Goal: Task Accomplishment & Management: Use online tool/utility

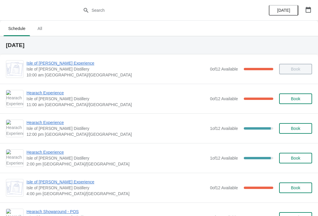
click at [39, 124] on span "Hearach Experience" at bounding box center [117, 123] width 181 height 6
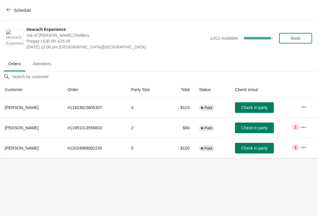
click at [257, 131] on button "Check in party" at bounding box center [254, 128] width 39 height 11
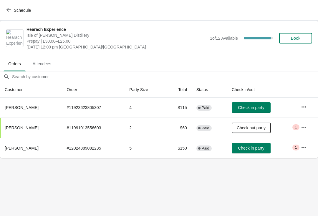
click at [256, 108] on span "Check in party" at bounding box center [251, 107] width 26 height 5
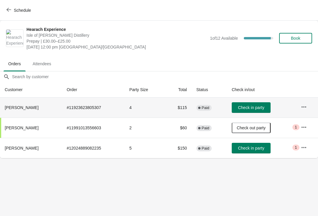
click at [256, 108] on span "Check in party" at bounding box center [251, 107] width 26 height 5
click at [9, 15] on button "Schedule" at bounding box center [19, 10] width 33 height 11
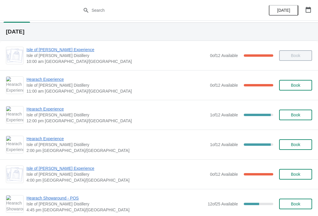
scroll to position [14, 0]
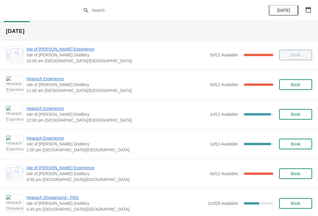
click at [45, 110] on span "Hearach Experience" at bounding box center [117, 109] width 181 height 6
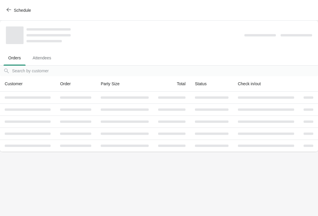
scroll to position [0, 0]
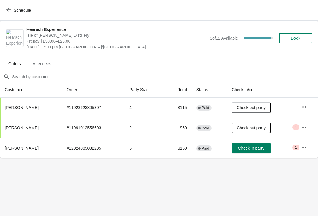
click at [5, 152] on th "[PERSON_NAME]" at bounding box center [31, 148] width 62 height 20
click at [262, 150] on span "Check in party" at bounding box center [251, 148] width 26 height 5
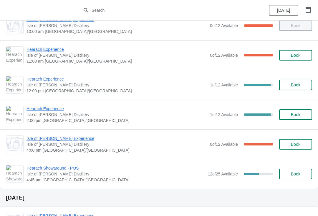
scroll to position [57, 0]
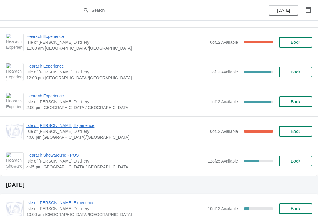
click at [42, 68] on span "Hearach Experience" at bounding box center [117, 66] width 181 height 6
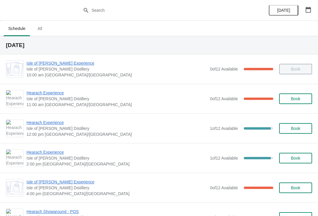
click at [35, 123] on span "Hearach Experience" at bounding box center [117, 123] width 181 height 6
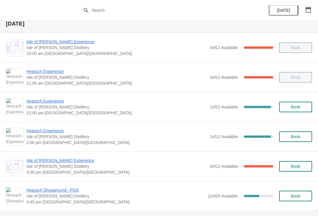
scroll to position [24, 0]
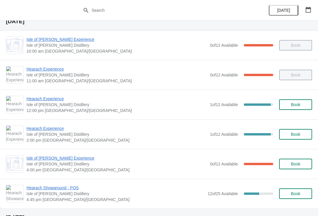
click at [61, 159] on span "Isle of [PERSON_NAME] Experience" at bounding box center [117, 158] width 181 height 6
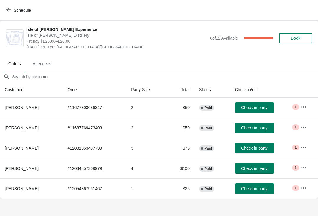
click at [10, 6] on button "Schedule" at bounding box center [19, 10] width 33 height 11
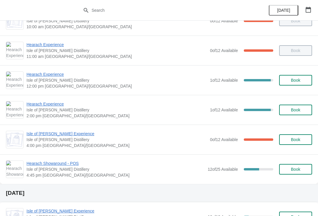
scroll to position [49, 0]
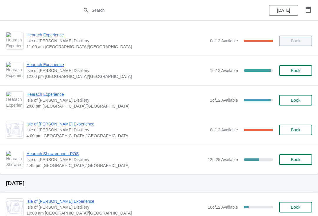
scroll to position [68, 0]
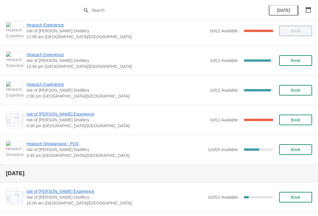
click at [39, 143] on span "Hearach Showaround - POS" at bounding box center [116, 144] width 178 height 6
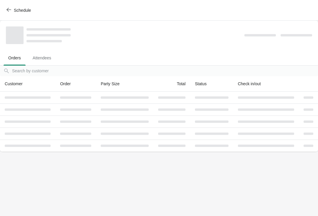
scroll to position [0, 0]
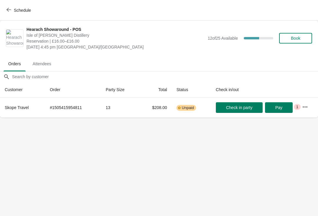
click at [18, 6] on button "Schedule" at bounding box center [19, 10] width 33 height 11
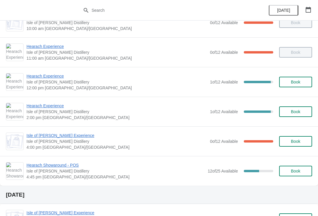
scroll to position [49, 0]
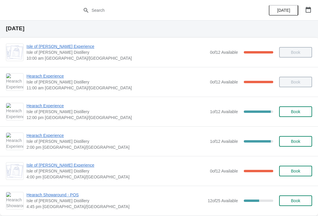
scroll to position [16, 0]
